Goal: Information Seeking & Learning: Learn about a topic

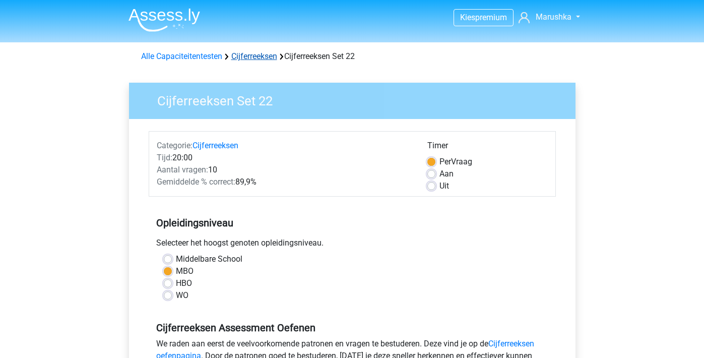
click at [249, 53] on link "Cijferreeksen" at bounding box center [254, 56] width 46 height 10
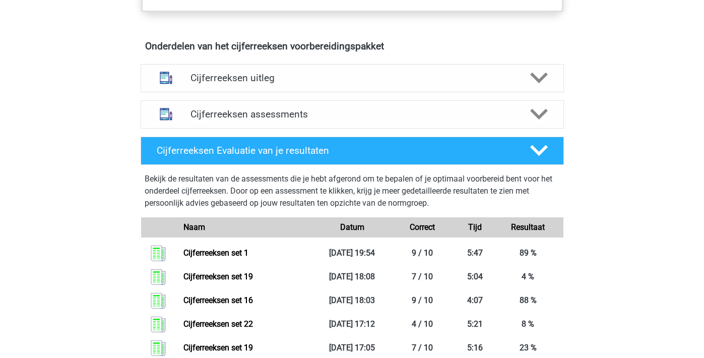
scroll to position [572, 0]
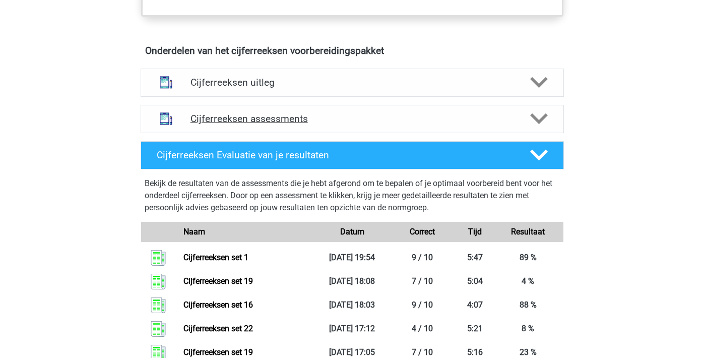
click at [256, 133] on div "Cijferreeksen assessments" at bounding box center [352, 119] width 423 height 28
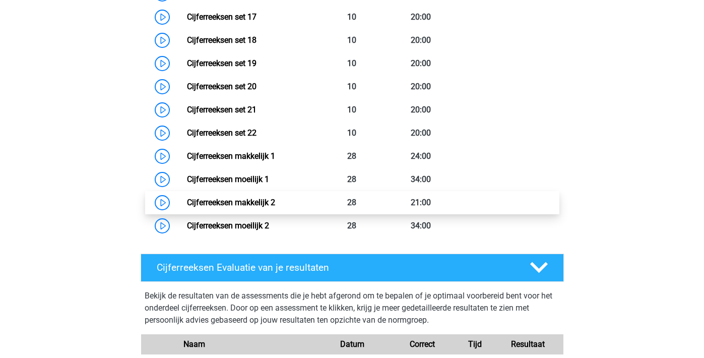
scroll to position [1137, 0]
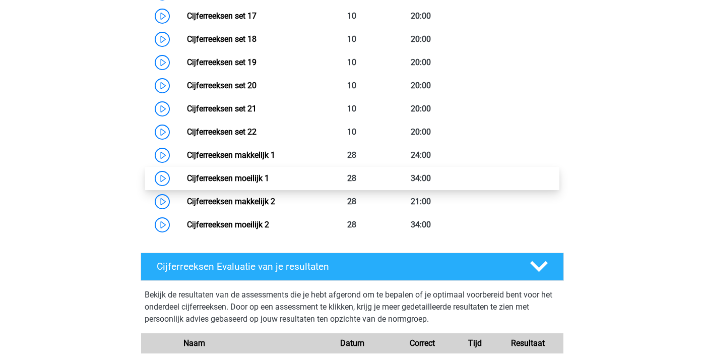
click at [257, 183] on link "Cijferreeksen moeilijk 1" at bounding box center [228, 178] width 82 height 10
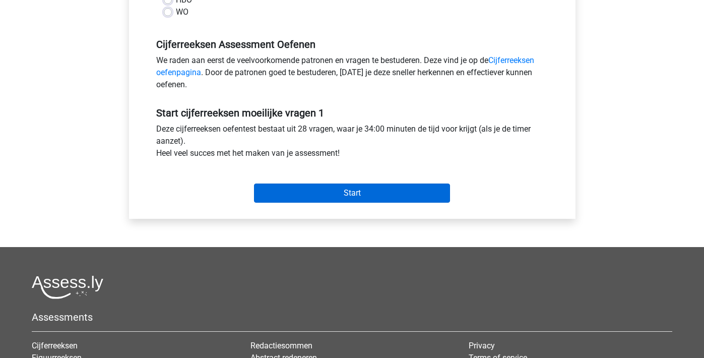
scroll to position [287, 0]
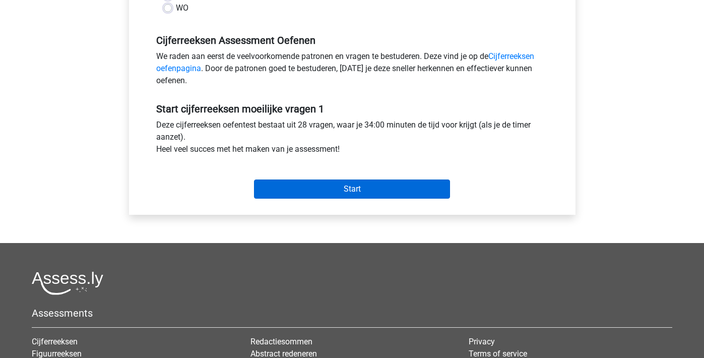
click at [261, 193] on input "Start" at bounding box center [352, 188] width 196 height 19
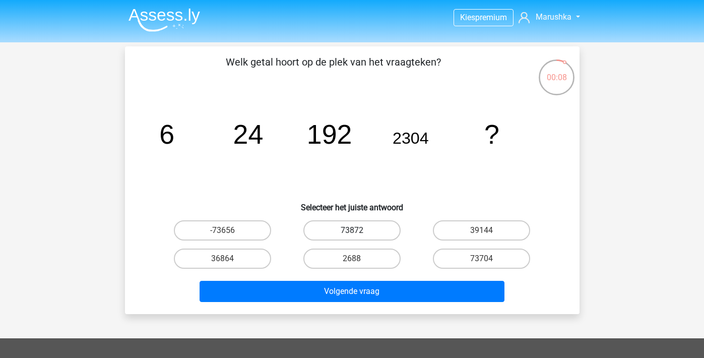
click at [340, 227] on label "73872" at bounding box center [351, 230] width 97 height 20
click at [352, 230] on input "73872" at bounding box center [355, 233] width 7 height 7
radio input "true"
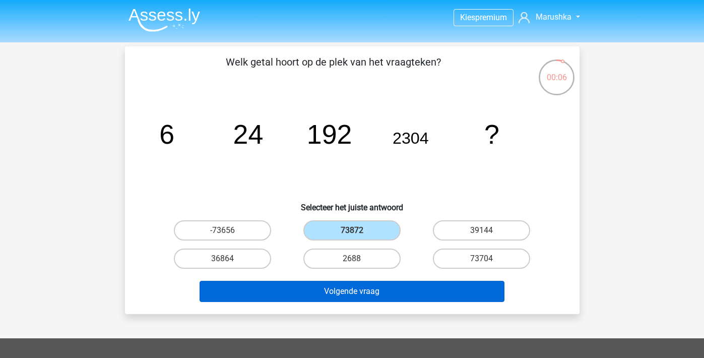
click at [341, 288] on button "Volgende vraag" at bounding box center [352, 291] width 305 height 21
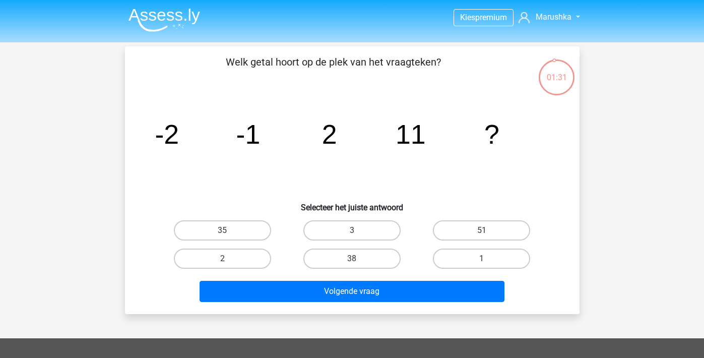
scroll to position [1, 0]
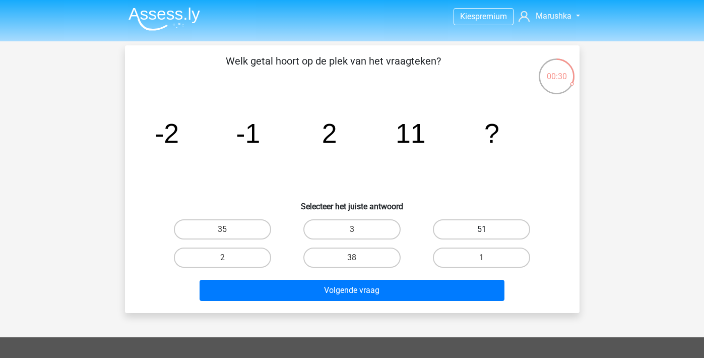
click at [516, 228] on label "51" at bounding box center [481, 229] width 97 height 20
click at [488, 229] on input "51" at bounding box center [485, 232] width 7 height 7
radio input "true"
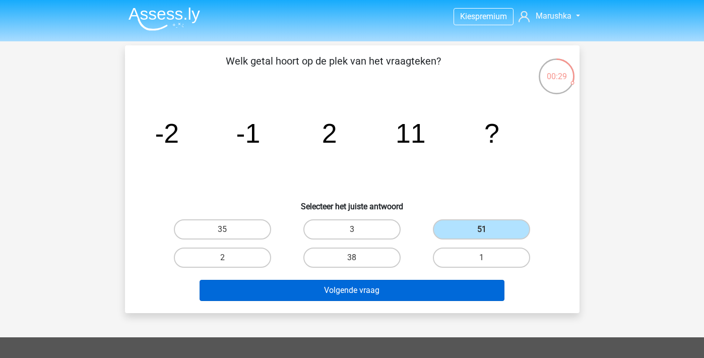
click at [356, 294] on button "Volgende vraag" at bounding box center [352, 290] width 305 height 21
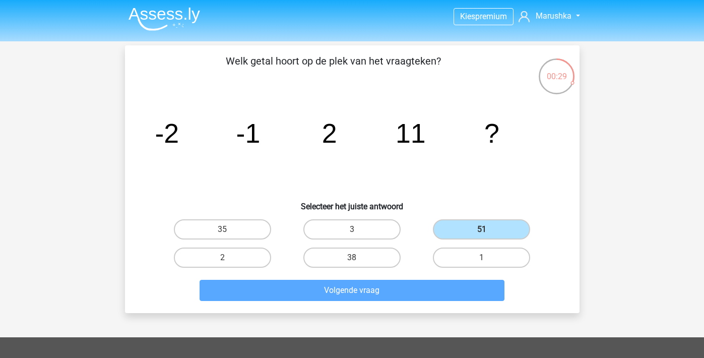
scroll to position [46, 0]
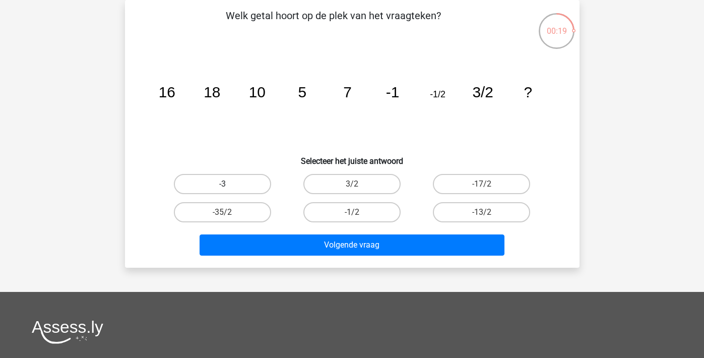
click at [252, 181] on label "-3" at bounding box center [222, 184] width 97 height 20
click at [229, 184] on input "-3" at bounding box center [225, 187] width 7 height 7
radio input "true"
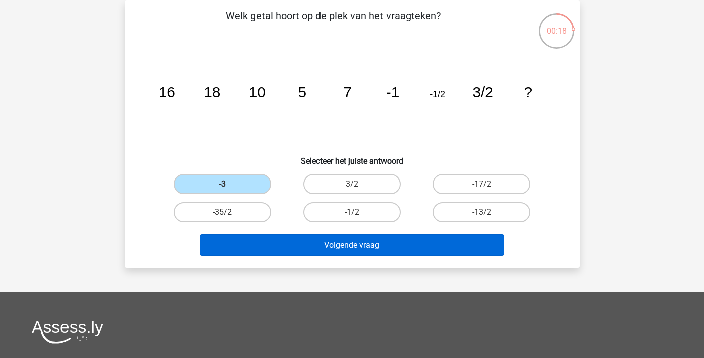
click at [356, 249] on button "Volgende vraag" at bounding box center [352, 244] width 305 height 21
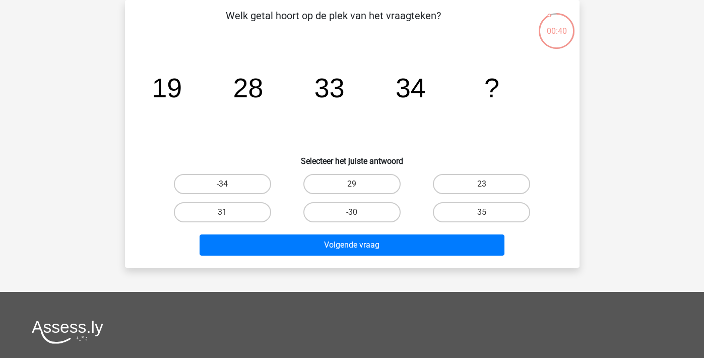
scroll to position [43, 0]
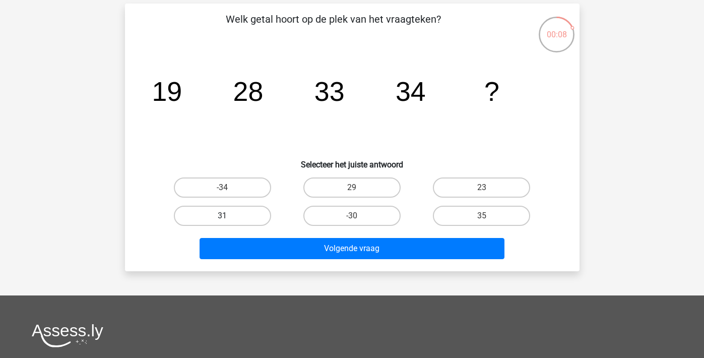
click at [251, 215] on label "31" at bounding box center [222, 216] width 97 height 20
click at [229, 216] on input "31" at bounding box center [225, 219] width 7 height 7
radio input "true"
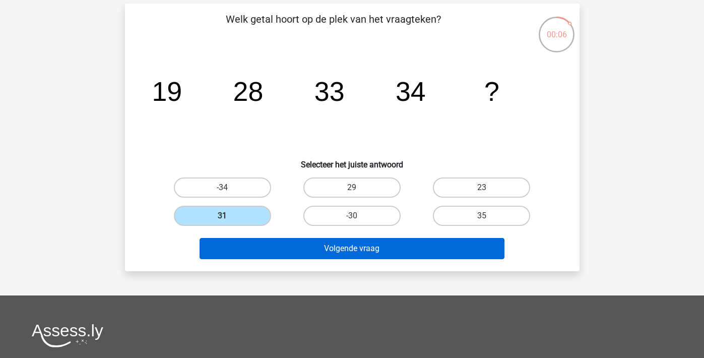
click at [295, 250] on button "Volgende vraag" at bounding box center [352, 248] width 305 height 21
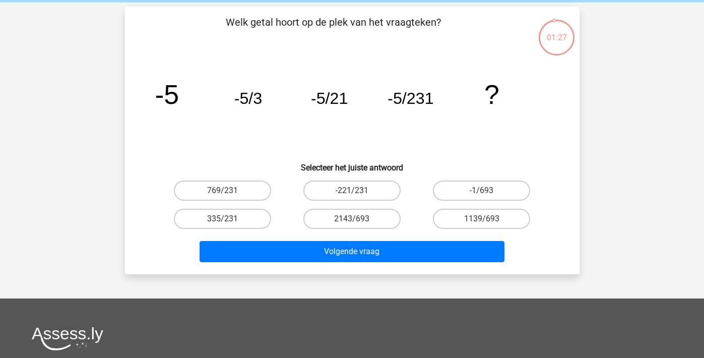
scroll to position [39, 0]
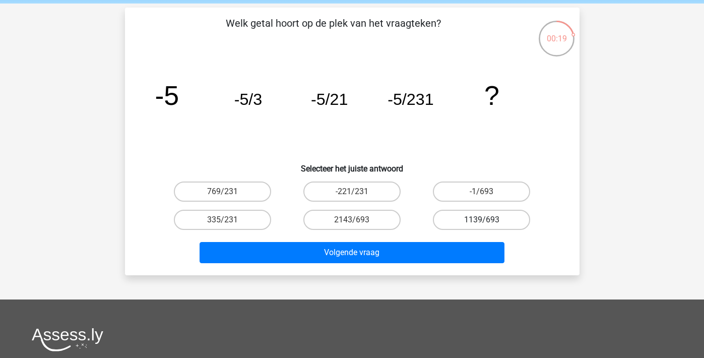
click at [454, 213] on label "1139/693" at bounding box center [481, 220] width 97 height 20
click at [482, 220] on input "1139/693" at bounding box center [485, 223] width 7 height 7
radio input "true"
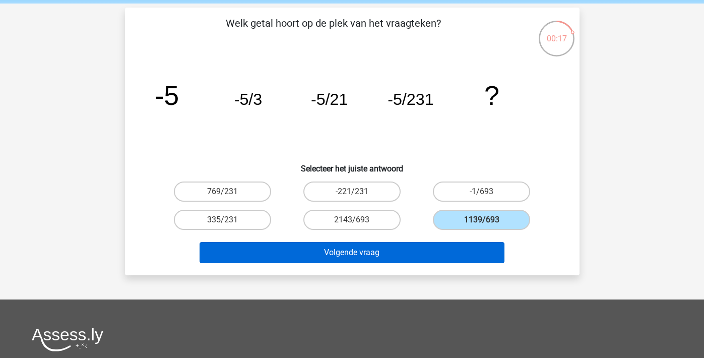
click at [370, 248] on button "Volgende vraag" at bounding box center [352, 252] width 305 height 21
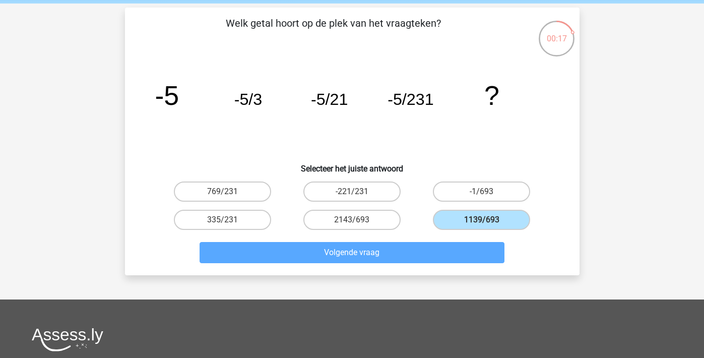
scroll to position [46, 0]
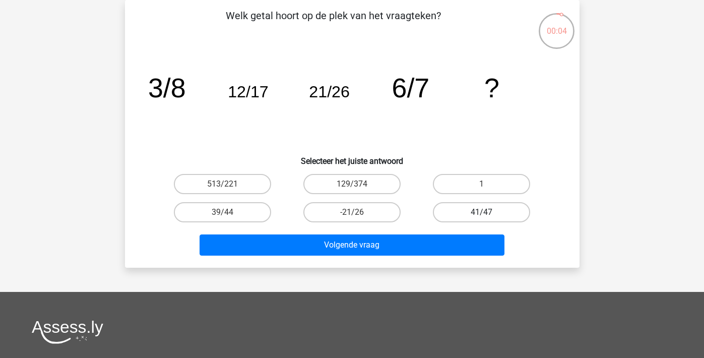
click at [480, 210] on label "41/47" at bounding box center [481, 212] width 97 height 20
click at [482, 212] on input "41/47" at bounding box center [485, 215] width 7 height 7
radio input "true"
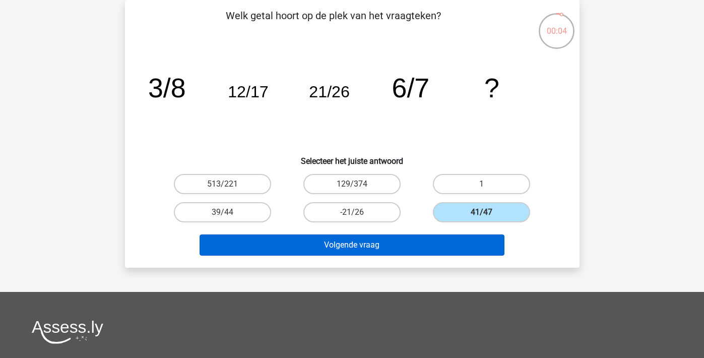
click at [389, 243] on button "Volgende vraag" at bounding box center [352, 244] width 305 height 21
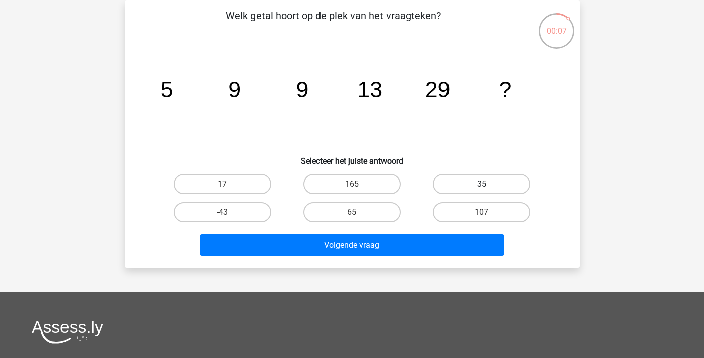
click at [471, 183] on label "35" at bounding box center [481, 184] width 97 height 20
click at [482, 184] on input "35" at bounding box center [485, 187] width 7 height 7
radio input "true"
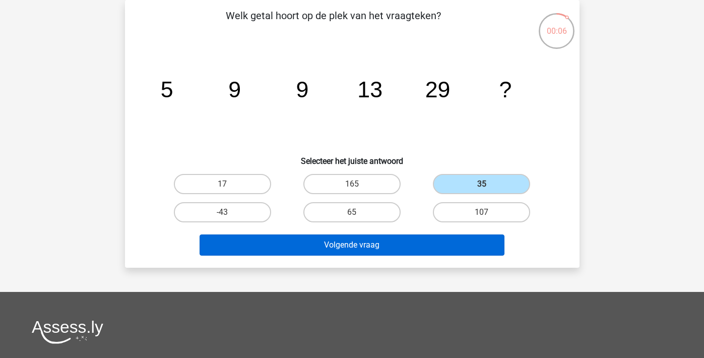
click at [412, 241] on button "Volgende vraag" at bounding box center [352, 244] width 305 height 21
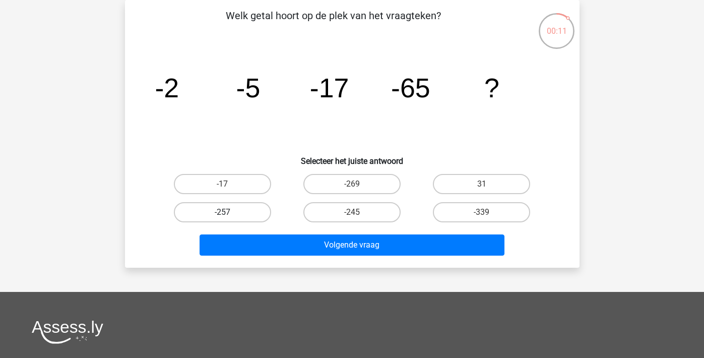
click at [247, 209] on label "-257" at bounding box center [222, 212] width 97 height 20
click at [229, 212] on input "-257" at bounding box center [225, 215] width 7 height 7
radio input "true"
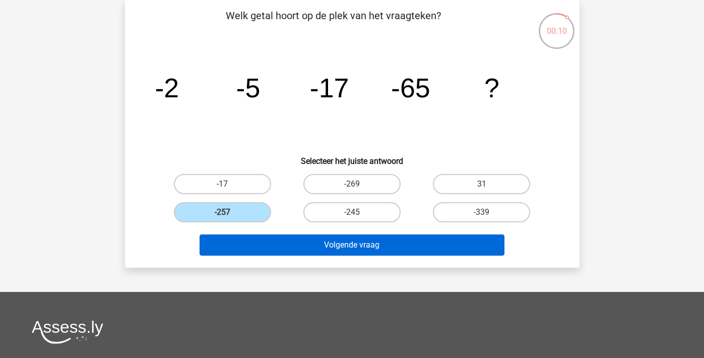
click at [328, 247] on button "Volgende vraag" at bounding box center [352, 244] width 305 height 21
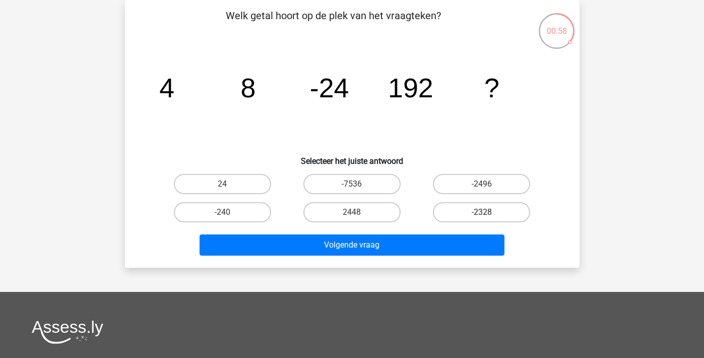
click at [463, 210] on label "-2328" at bounding box center [481, 212] width 97 height 20
click at [482, 212] on input "-2328" at bounding box center [485, 215] width 7 height 7
radio input "true"
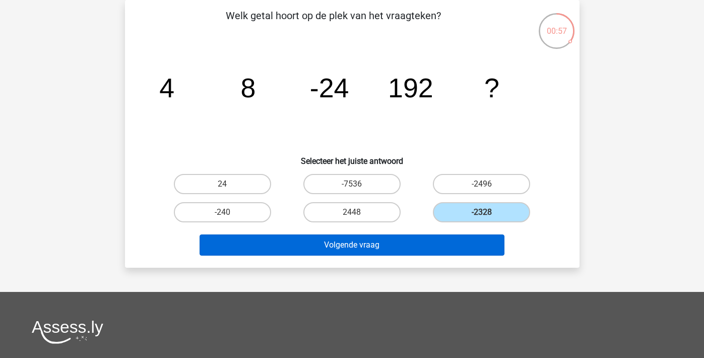
click at [430, 244] on button "Volgende vraag" at bounding box center [352, 244] width 305 height 21
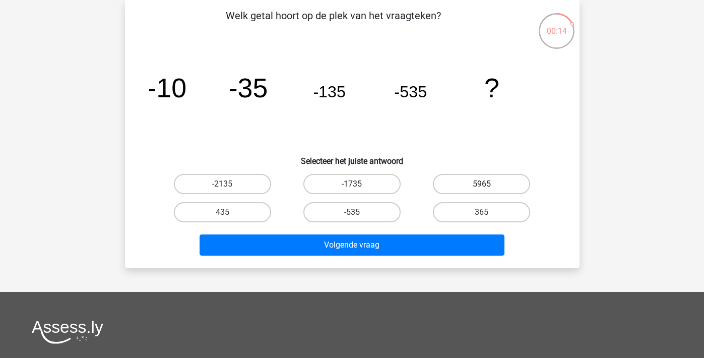
click at [475, 186] on label "5965" at bounding box center [481, 184] width 97 height 20
click at [482, 186] on input "5965" at bounding box center [485, 187] width 7 height 7
radio input "true"
click at [369, 218] on label "-535" at bounding box center [351, 212] width 97 height 20
click at [358, 218] on input "-535" at bounding box center [355, 215] width 7 height 7
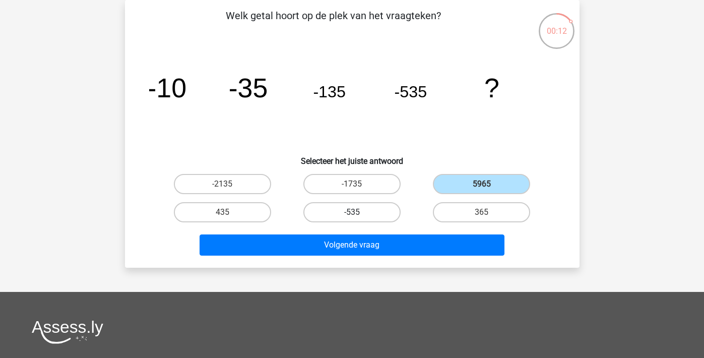
radio input "true"
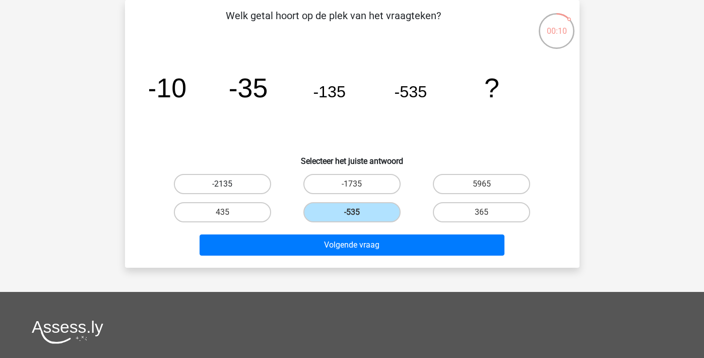
click at [239, 191] on label "-2135" at bounding box center [222, 184] width 97 height 20
click at [229, 190] on input "-2135" at bounding box center [225, 187] width 7 height 7
radio input "true"
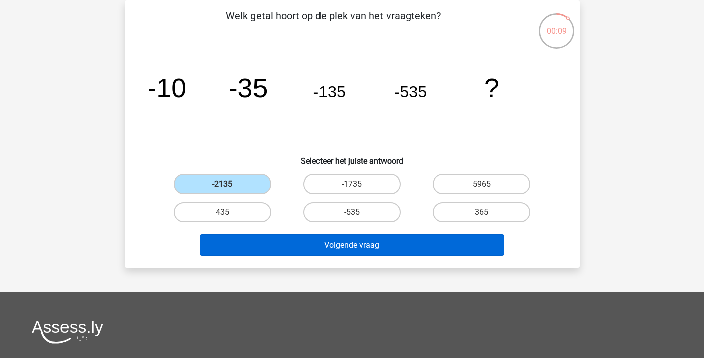
click at [318, 234] on button "Volgende vraag" at bounding box center [352, 244] width 305 height 21
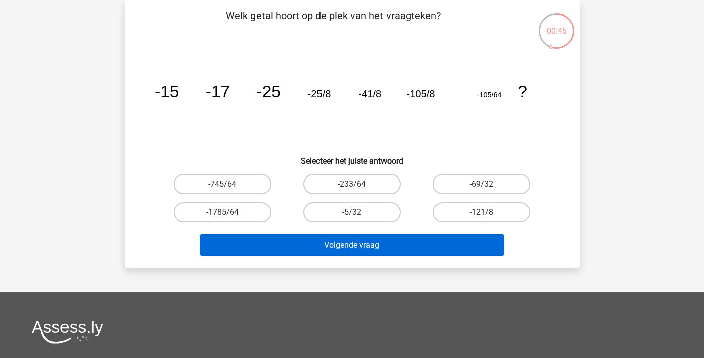
click at [415, 241] on button "Volgende vraag" at bounding box center [352, 244] width 305 height 21
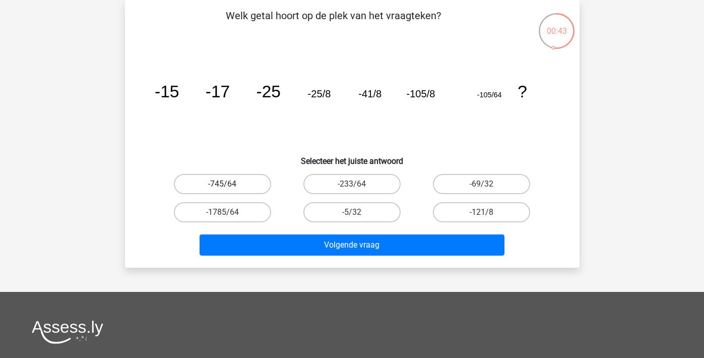
click at [247, 178] on label "-745/64" at bounding box center [222, 184] width 97 height 20
click at [229, 184] on input "-745/64" at bounding box center [225, 187] width 7 height 7
radio input "true"
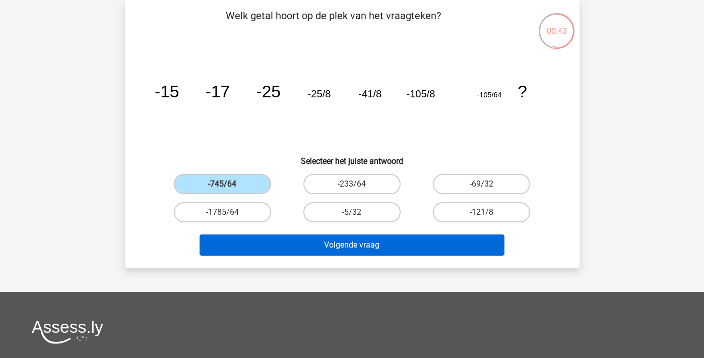
click at [332, 238] on button "Volgende vraag" at bounding box center [352, 244] width 305 height 21
click at [306, 255] on button "Volgende vraag" at bounding box center [352, 244] width 305 height 21
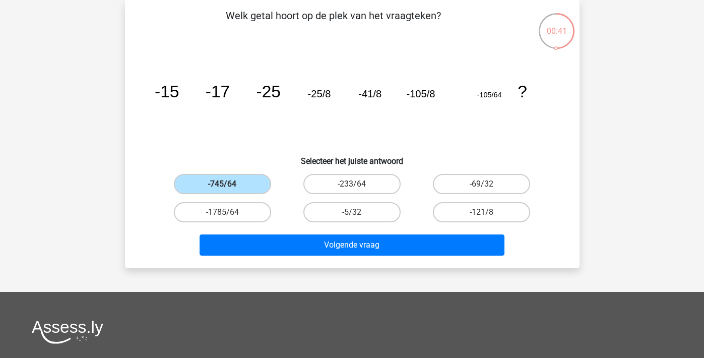
click at [327, 172] on div "-233/64" at bounding box center [351, 184] width 129 height 28
click at [329, 193] on label "-233/64" at bounding box center [351, 184] width 97 height 20
click at [352, 190] on input "-233/64" at bounding box center [355, 187] width 7 height 7
radio input "true"
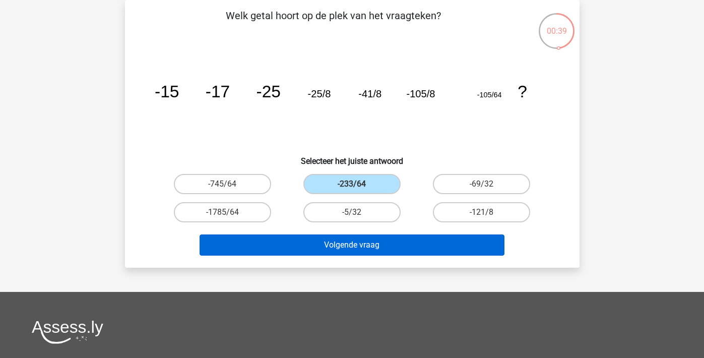
click at [334, 240] on button "Volgende vraag" at bounding box center [352, 244] width 305 height 21
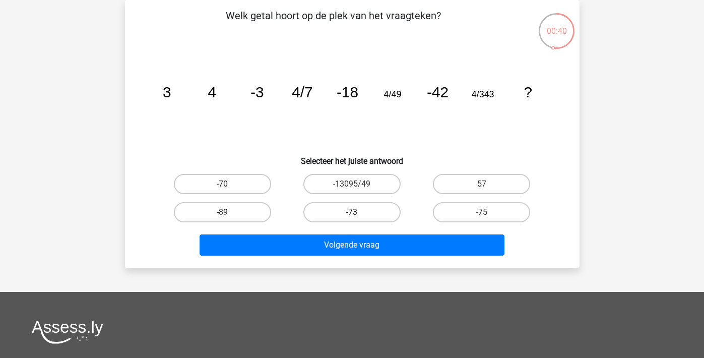
click at [368, 214] on label "-73" at bounding box center [351, 212] width 97 height 20
click at [358, 214] on input "-73" at bounding box center [355, 215] width 7 height 7
radio input "true"
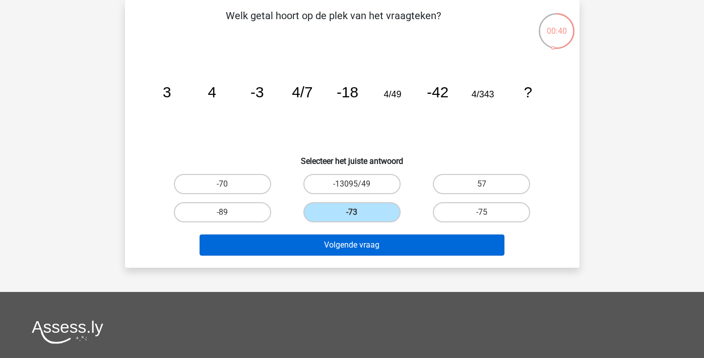
click at [366, 249] on button "Volgende vraag" at bounding box center [352, 244] width 305 height 21
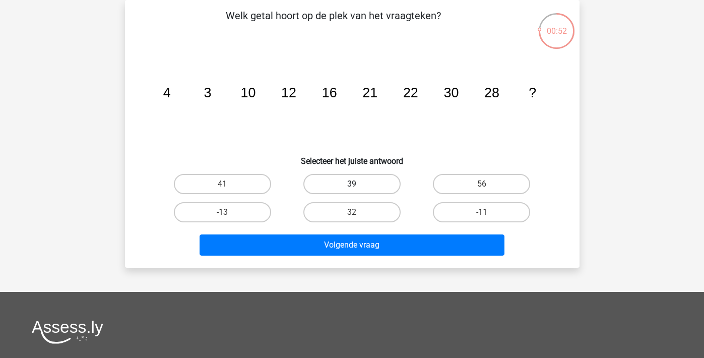
click at [368, 186] on label "39" at bounding box center [351, 184] width 97 height 20
click at [358, 186] on input "39" at bounding box center [355, 187] width 7 height 7
radio input "true"
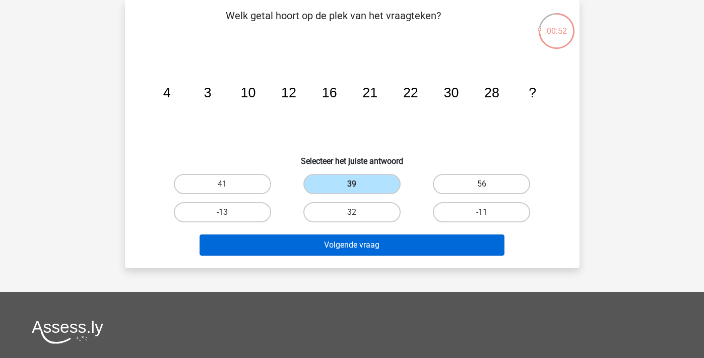
click at [368, 239] on button "Volgende vraag" at bounding box center [352, 244] width 305 height 21
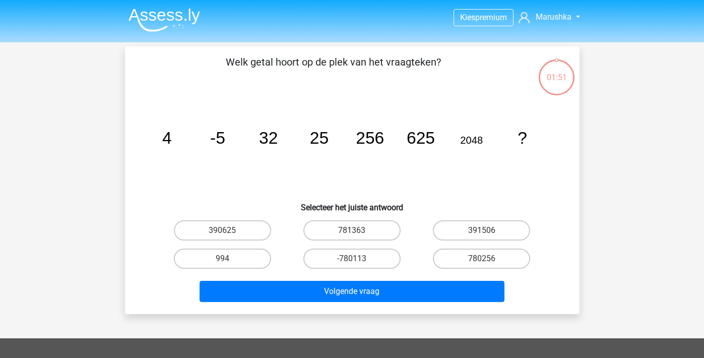
scroll to position [46, 0]
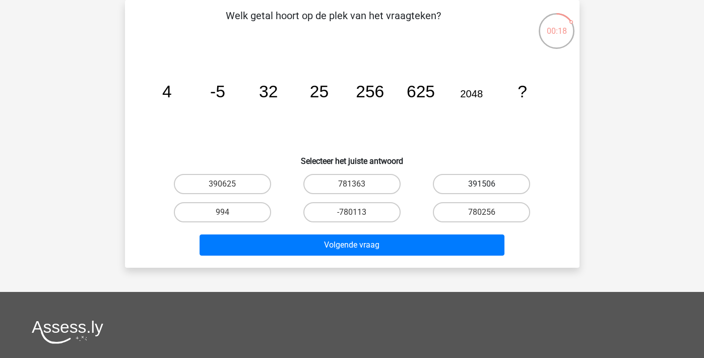
click at [500, 180] on label "391506" at bounding box center [481, 184] width 97 height 20
click at [488, 184] on input "391506" at bounding box center [485, 187] width 7 height 7
radio input "true"
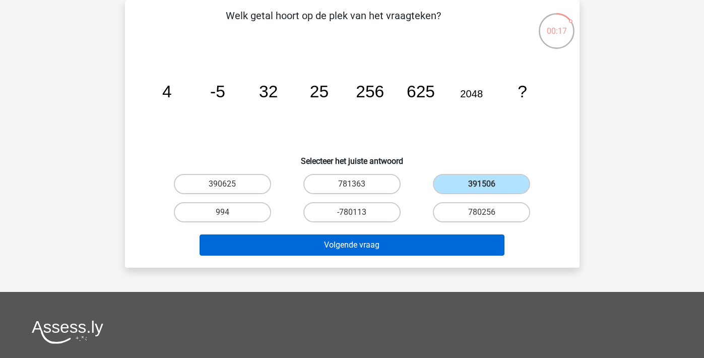
click at [405, 242] on button "Volgende vraag" at bounding box center [352, 244] width 305 height 21
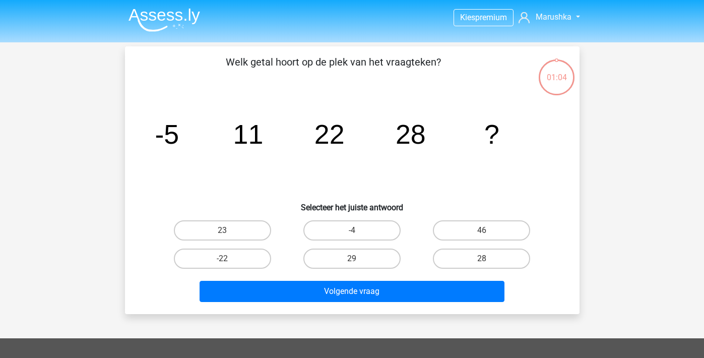
scroll to position [46, 0]
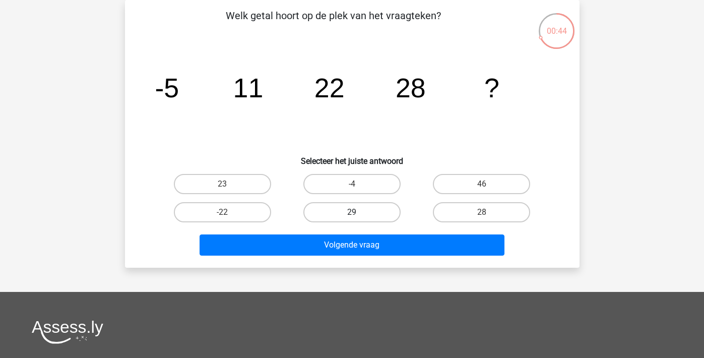
click at [365, 214] on label "29" at bounding box center [351, 212] width 97 height 20
click at [358, 214] on input "29" at bounding box center [355, 215] width 7 height 7
radio input "true"
click at [355, 256] on div "Volgende vraag" at bounding box center [352, 246] width 389 height 25
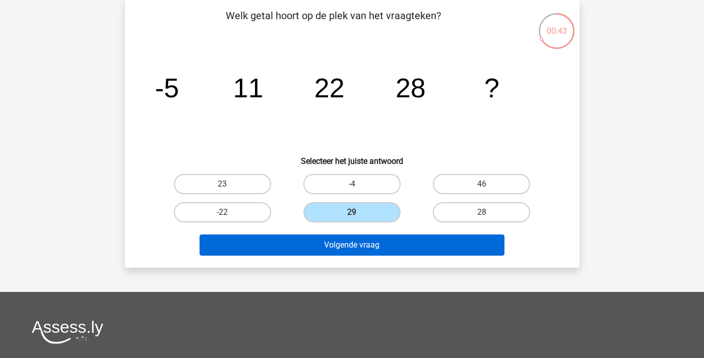
click at [356, 246] on button "Volgende vraag" at bounding box center [352, 244] width 305 height 21
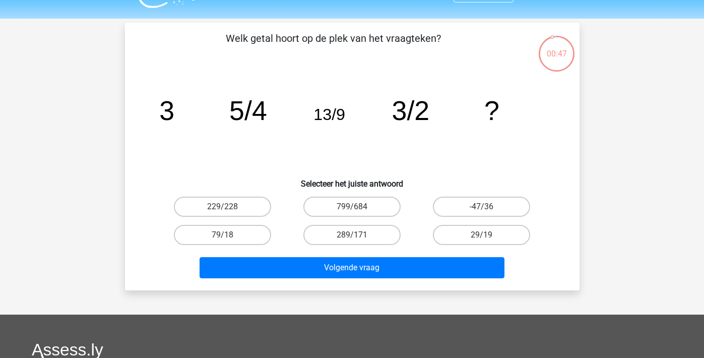
scroll to position [25, 0]
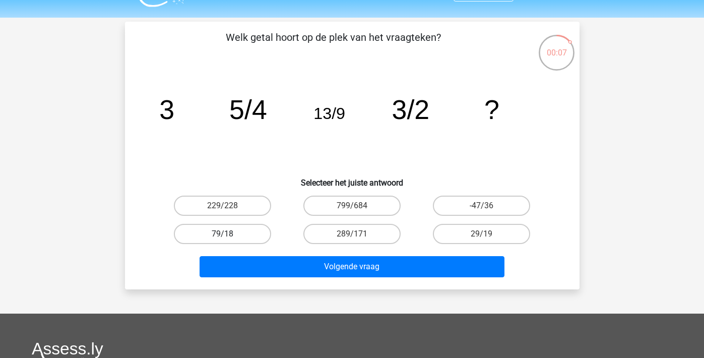
click at [222, 228] on label "79/18" at bounding box center [222, 234] width 97 height 20
click at [222, 234] on input "79/18" at bounding box center [225, 237] width 7 height 7
radio input "true"
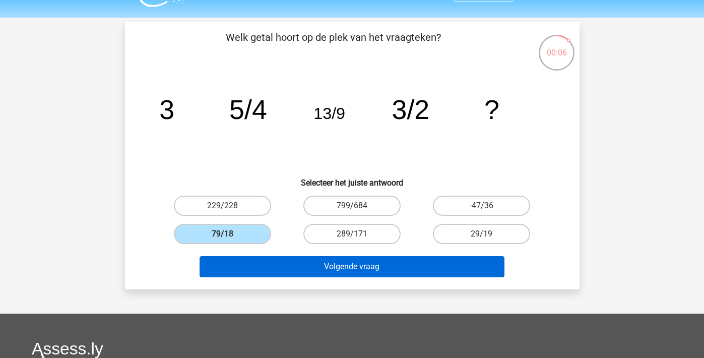
click at [252, 261] on button "Volgende vraag" at bounding box center [352, 266] width 305 height 21
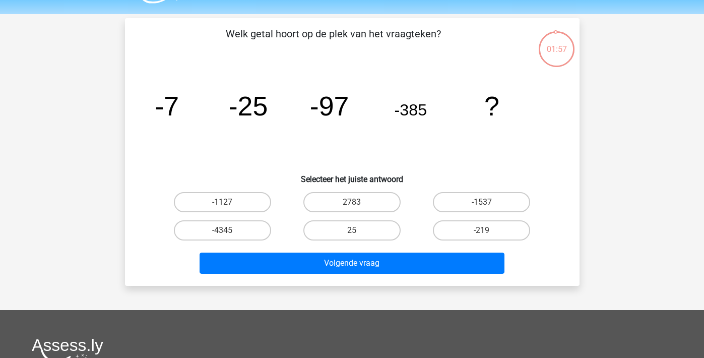
scroll to position [27, 0]
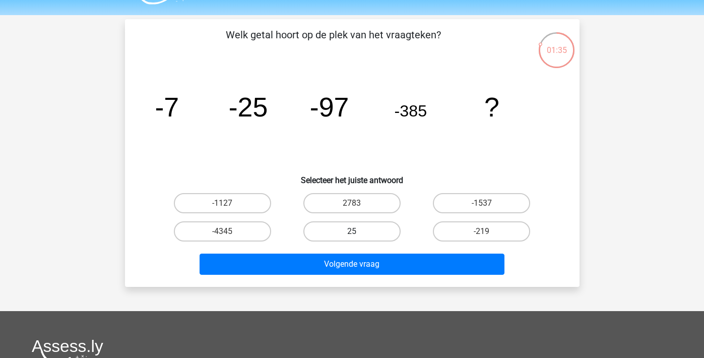
click at [327, 229] on label "25" at bounding box center [351, 231] width 97 height 20
click at [352, 231] on input "25" at bounding box center [355, 234] width 7 height 7
radio input "true"
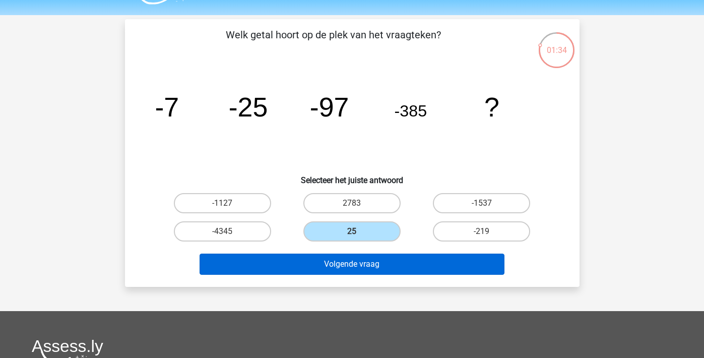
click at [320, 257] on button "Volgende vraag" at bounding box center [352, 263] width 305 height 21
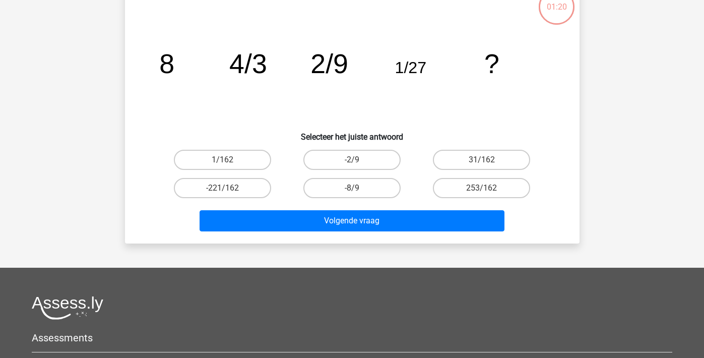
scroll to position [32, 0]
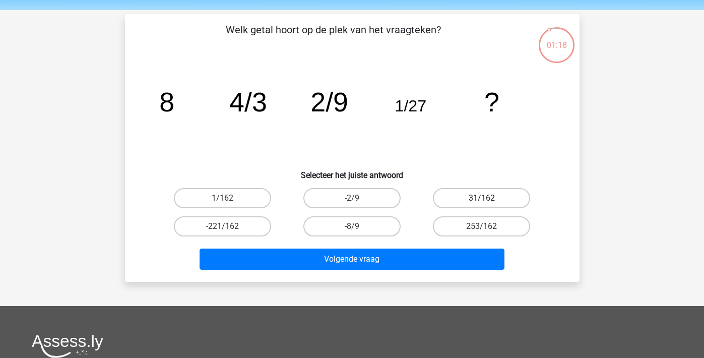
click at [441, 199] on label "31/162" at bounding box center [481, 198] width 97 height 20
click at [482, 199] on input "31/162" at bounding box center [485, 201] width 7 height 7
radio input "true"
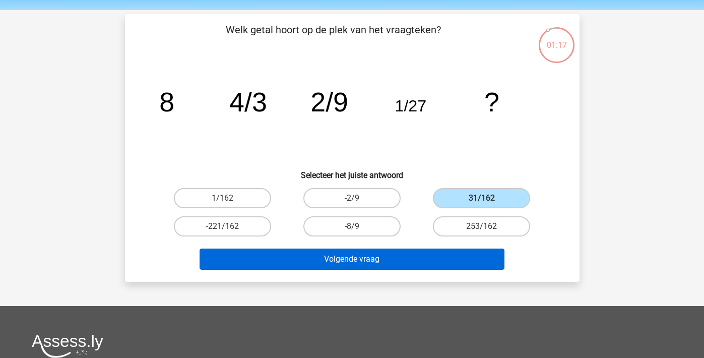
click at [367, 253] on button "Volgende vraag" at bounding box center [352, 258] width 305 height 21
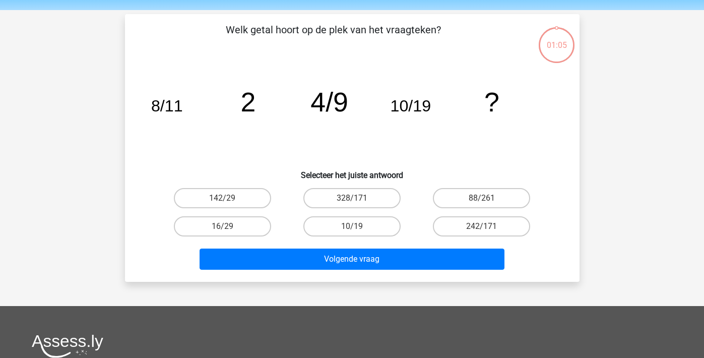
scroll to position [46, 0]
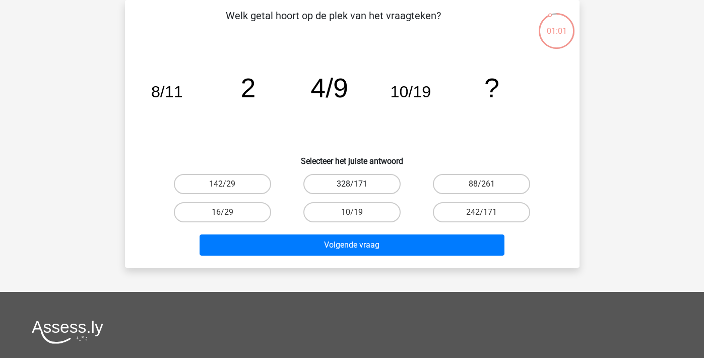
click at [339, 184] on label "328/171" at bounding box center [351, 184] width 97 height 20
click at [352, 184] on input "328/171" at bounding box center [355, 187] width 7 height 7
radio input "true"
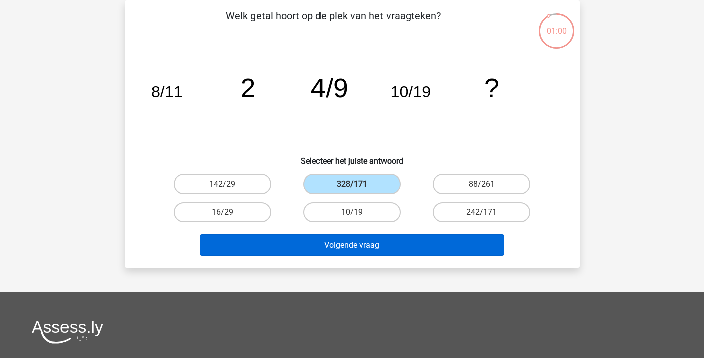
click at [331, 236] on button "Volgende vraag" at bounding box center [352, 244] width 305 height 21
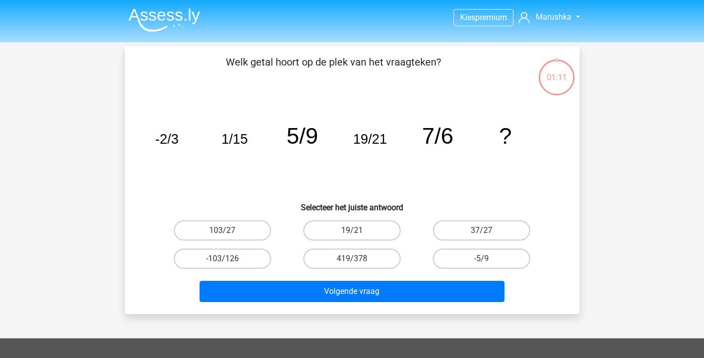
scroll to position [0, 0]
click at [451, 257] on label "-5/9" at bounding box center [481, 258] width 97 height 20
click at [482, 258] on input "-5/9" at bounding box center [485, 261] width 7 height 7
radio input "true"
click at [401, 279] on div "Volgende vraag" at bounding box center [352, 289] width 422 height 33
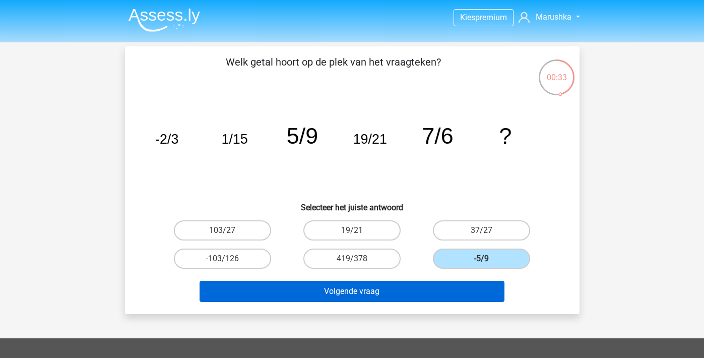
click at [392, 294] on button "Volgende vraag" at bounding box center [352, 291] width 305 height 21
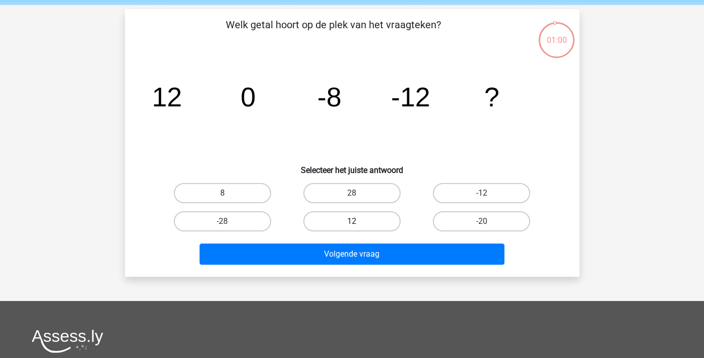
scroll to position [36, 0]
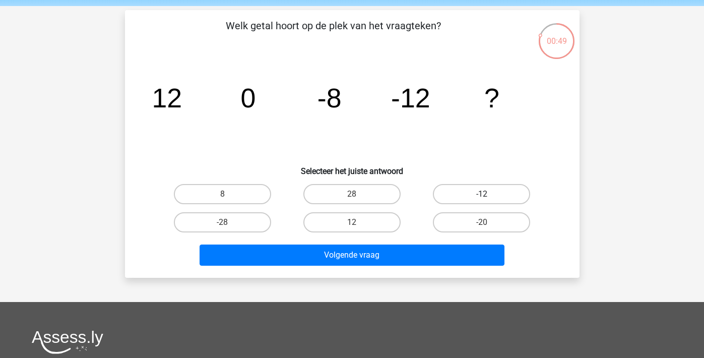
click at [459, 194] on label "-12" at bounding box center [481, 194] width 97 height 20
click at [482, 194] on input "-12" at bounding box center [485, 197] width 7 height 7
radio input "true"
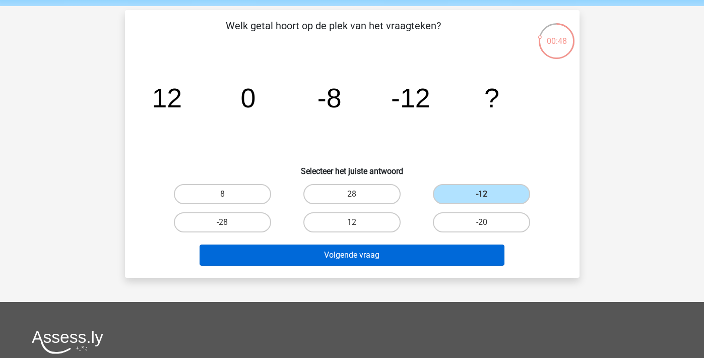
click at [407, 261] on button "Volgende vraag" at bounding box center [352, 254] width 305 height 21
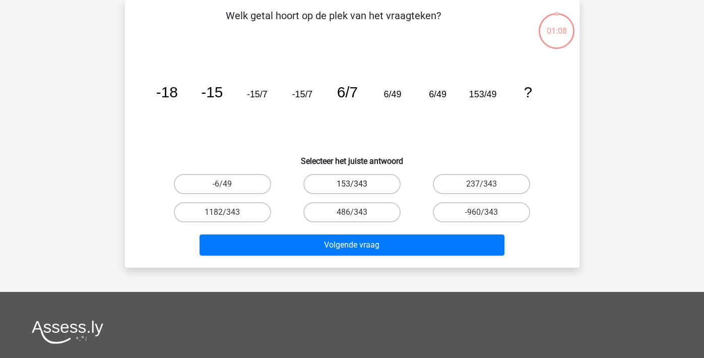
scroll to position [32, 0]
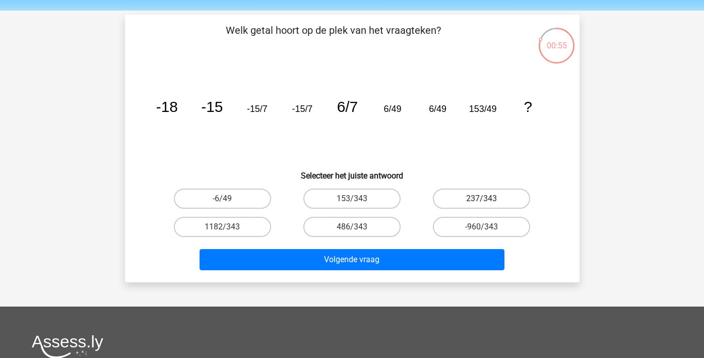
click at [442, 202] on label "237/343" at bounding box center [481, 198] width 97 height 20
click at [482, 202] on input "237/343" at bounding box center [485, 202] width 7 height 7
radio input "true"
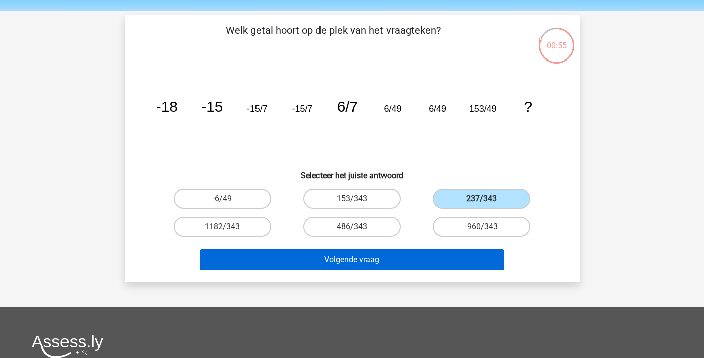
click at [390, 260] on button "Volgende vraag" at bounding box center [352, 259] width 305 height 21
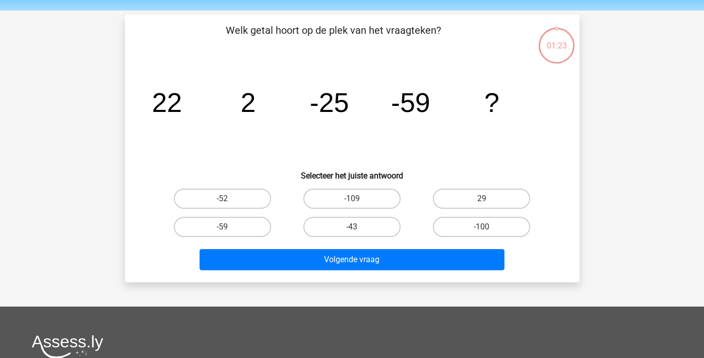
scroll to position [46, 0]
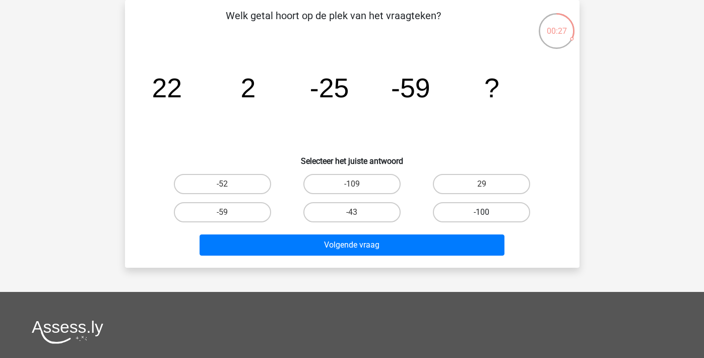
click at [451, 203] on label "-100" at bounding box center [481, 212] width 97 height 20
click at [482, 212] on input "-100" at bounding box center [485, 215] width 7 height 7
radio input "true"
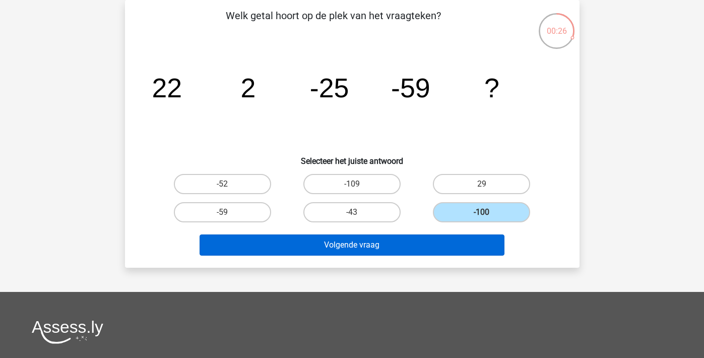
click at [422, 241] on button "Volgende vraag" at bounding box center [352, 244] width 305 height 21
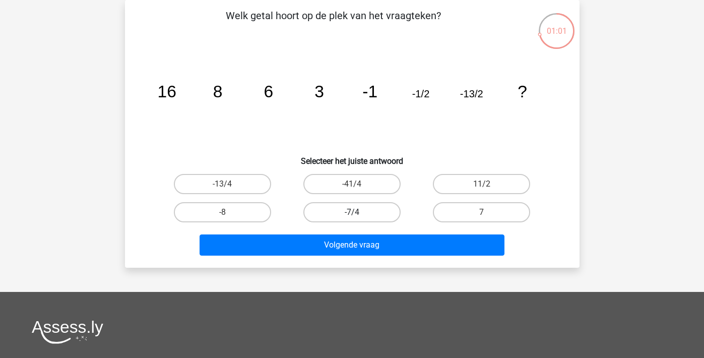
click at [348, 212] on label "-7/4" at bounding box center [351, 212] width 97 height 20
click at [352, 212] on input "-7/4" at bounding box center [355, 215] width 7 height 7
radio input "true"
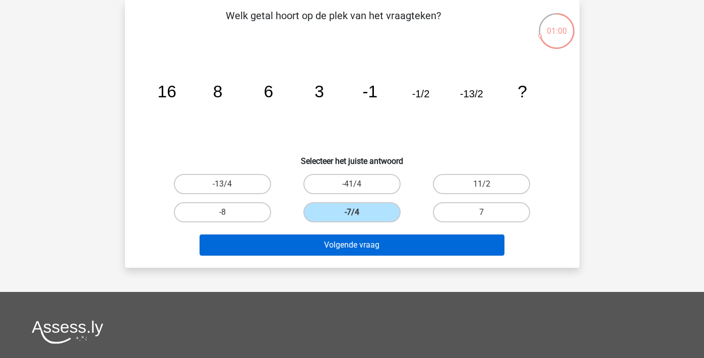
click at [340, 240] on button "Volgende vraag" at bounding box center [352, 244] width 305 height 21
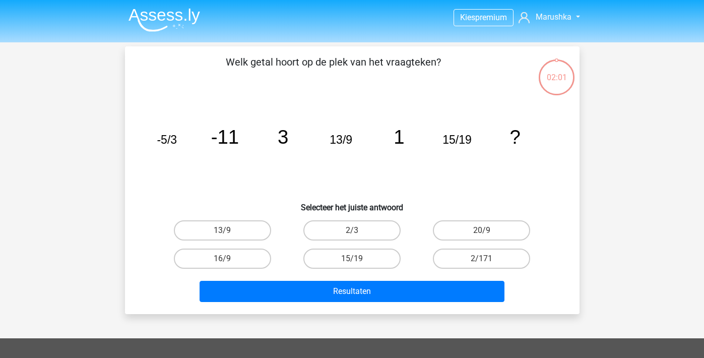
scroll to position [46, 0]
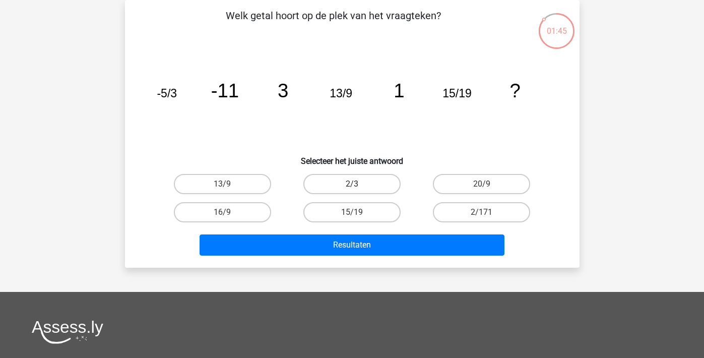
click at [361, 183] on label "2/3" at bounding box center [351, 184] width 97 height 20
click at [358, 184] on input "2/3" at bounding box center [355, 187] width 7 height 7
radio input "true"
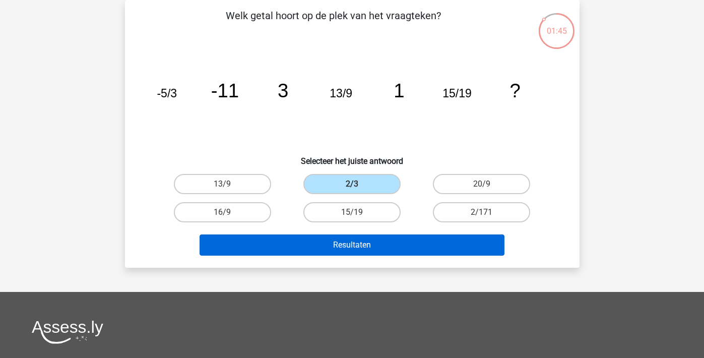
click at [343, 245] on button "Resultaten" at bounding box center [352, 244] width 305 height 21
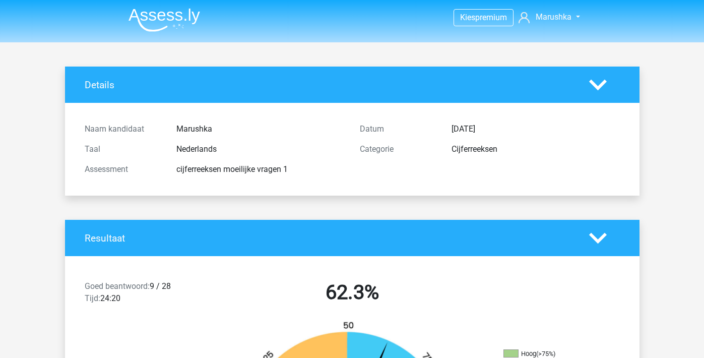
click at [157, 18] on img at bounding box center [164, 20] width 72 height 24
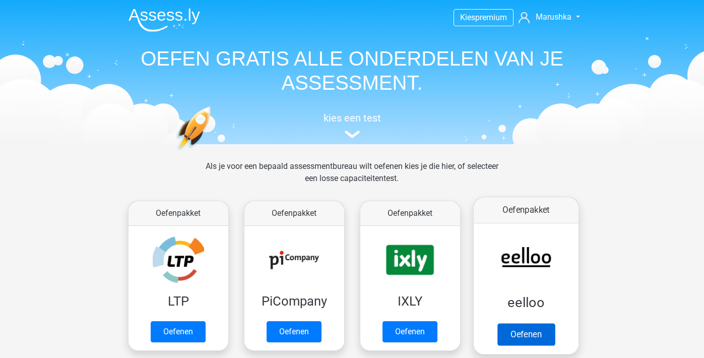
click at [518, 333] on link "Oefenen" at bounding box center [525, 334] width 57 height 22
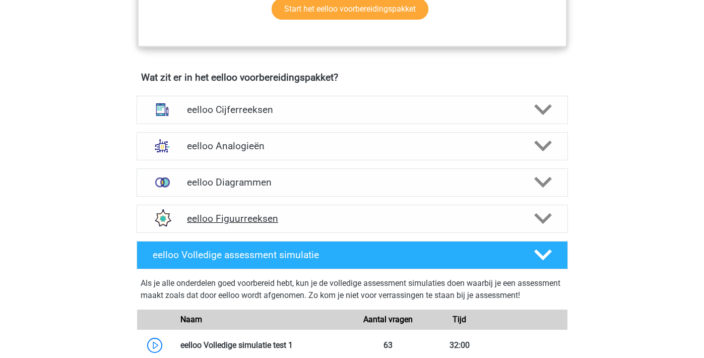
scroll to position [574, 0]
